Goal: Task Accomplishment & Management: Complete application form

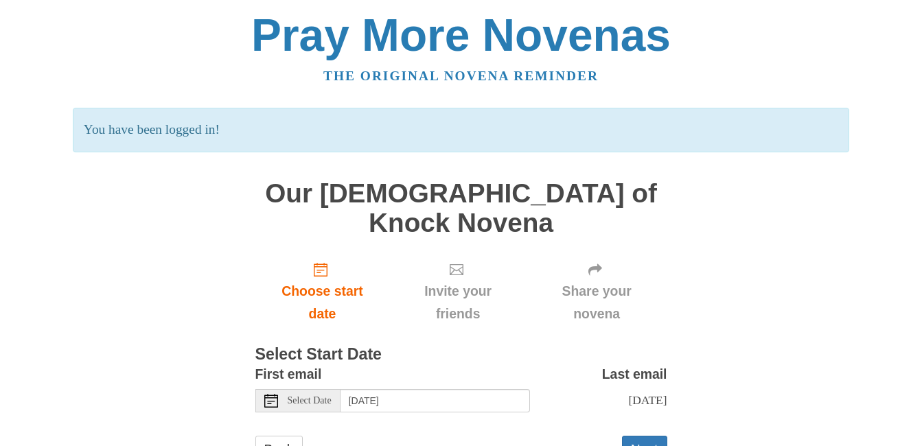
scroll to position [29, 0]
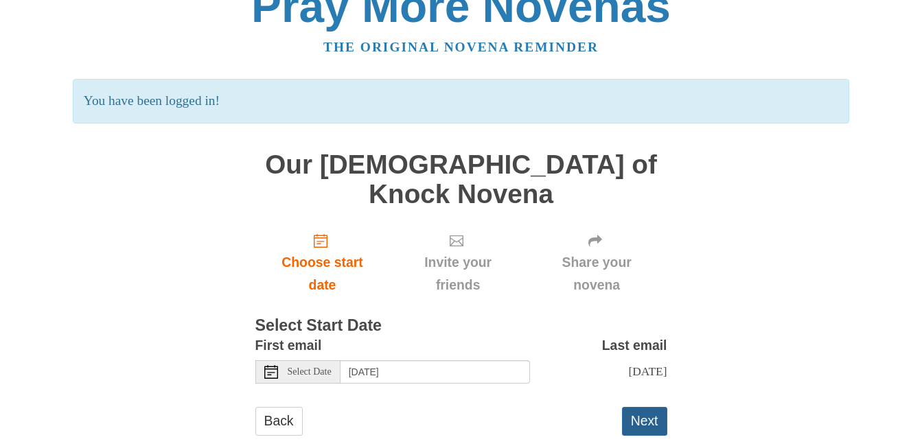
click at [638, 407] on button "Next" at bounding box center [644, 421] width 45 height 28
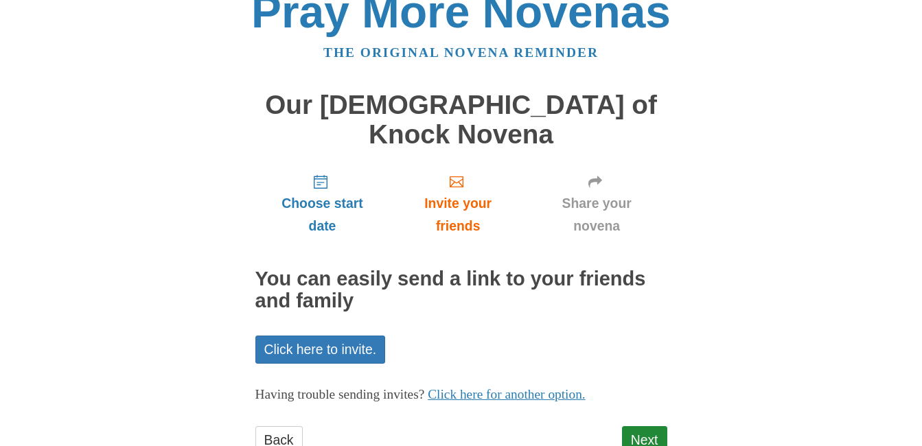
scroll to position [43, 0]
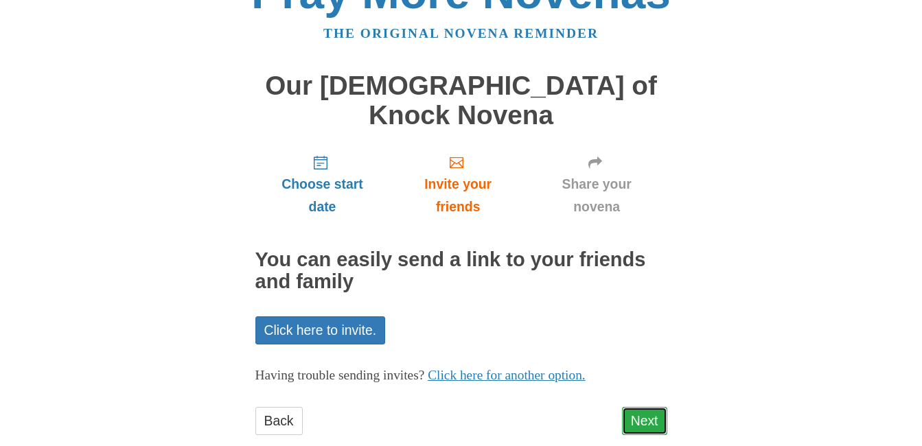
click at [642, 407] on link "Next" at bounding box center [644, 421] width 45 height 28
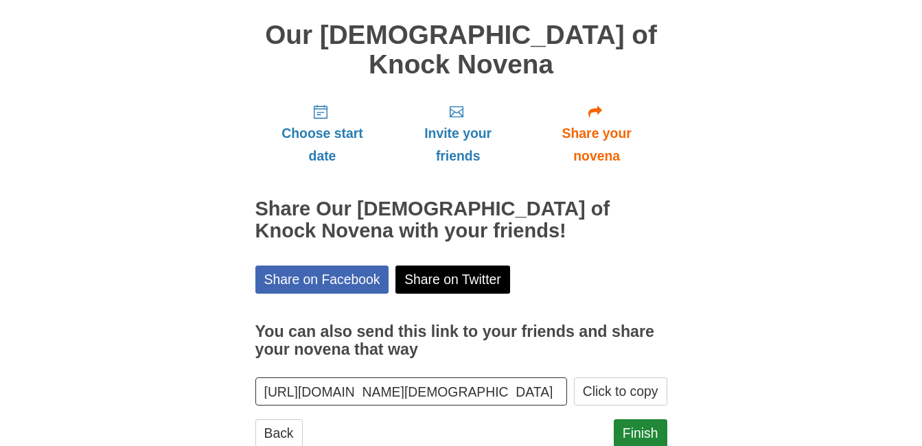
scroll to position [105, 0]
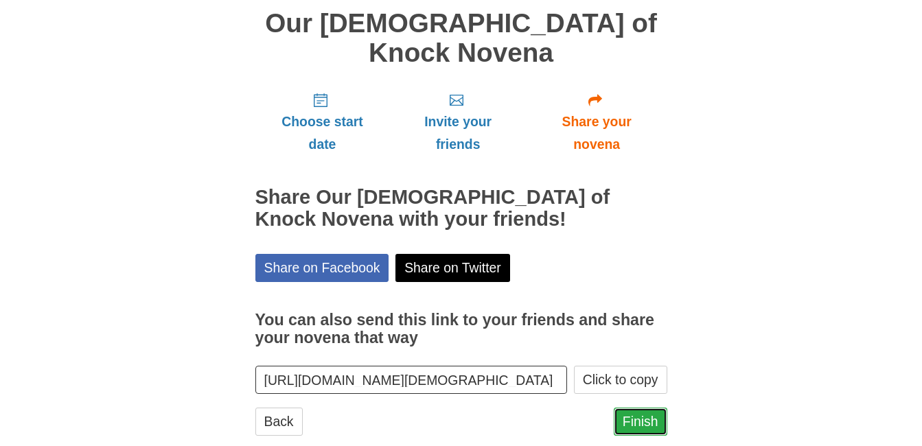
click at [651, 408] on link "Finish" at bounding box center [641, 422] width 54 height 28
